Goal: Task Accomplishment & Management: Complete application form

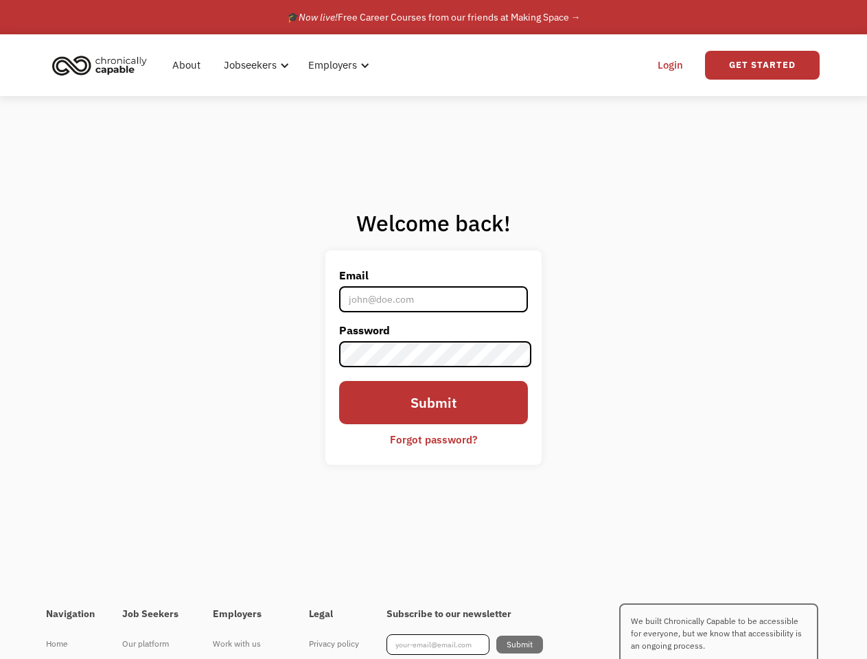
click at [433, 330] on label "Password" at bounding box center [434, 330] width 190 height 22
click at [272, 65] on div "Jobseekers" at bounding box center [251, 65] width 53 height 16
click at [254, 65] on div "Jobseekers" at bounding box center [251, 65] width 53 height 16
click at [336, 65] on div "Employers" at bounding box center [334, 65] width 49 height 16
click at [762, 65] on link "Get Started" at bounding box center [762, 65] width 115 height 29
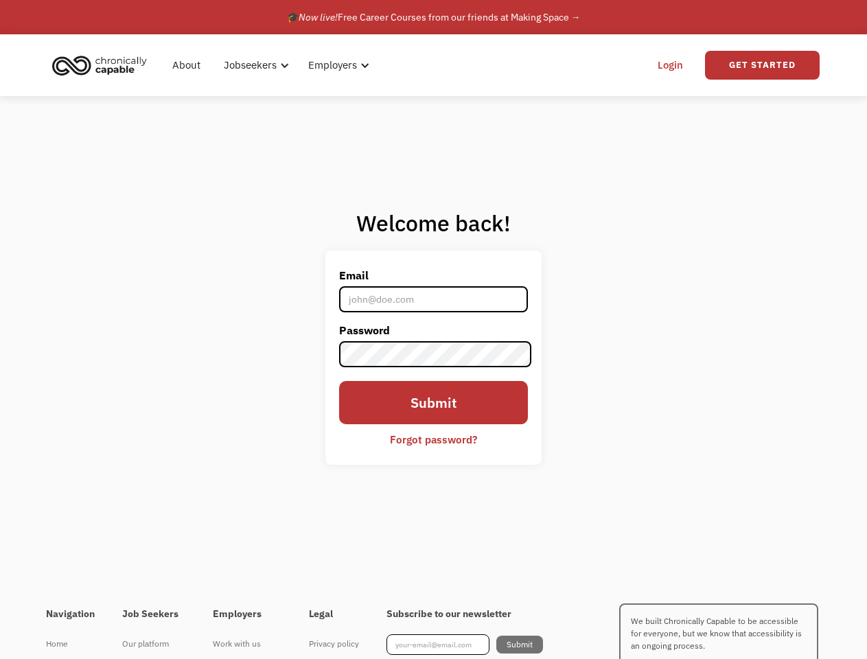
click at [0, 0] on div "I'm looking for work Join as a job seeker" at bounding box center [0, 0] width 0 height 0
click at [434, 439] on div "I'm looking for work Join as a job seeker" at bounding box center [288, 351] width 292 height 290
